Goal: Transaction & Acquisition: Book appointment/travel/reservation

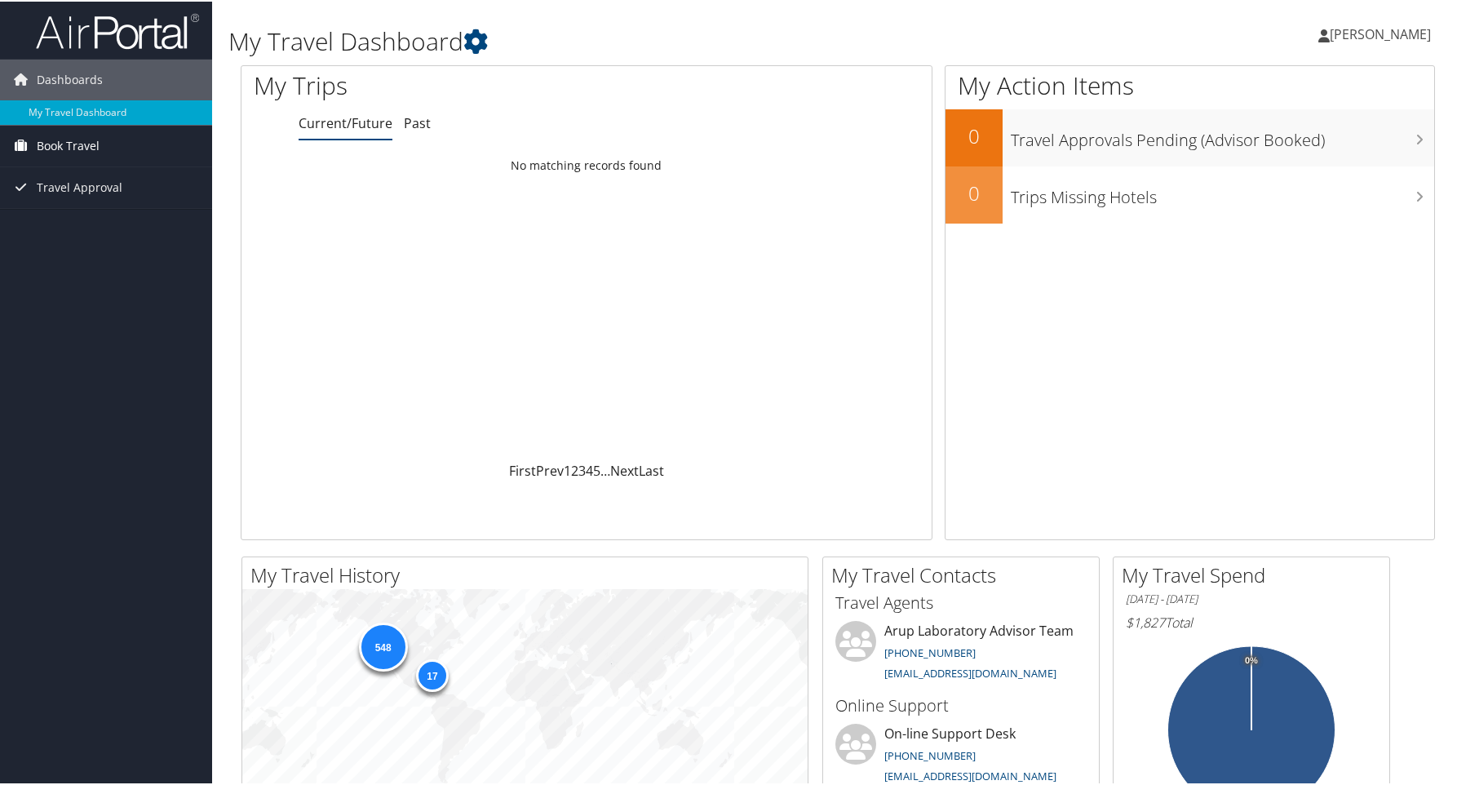
click at [68, 149] on span "Book Travel" at bounding box center [68, 144] width 63 height 41
click at [91, 199] on link "Book/Manage Online Trips" at bounding box center [106, 201] width 212 height 24
